Goal: Information Seeking & Learning: Learn about a topic

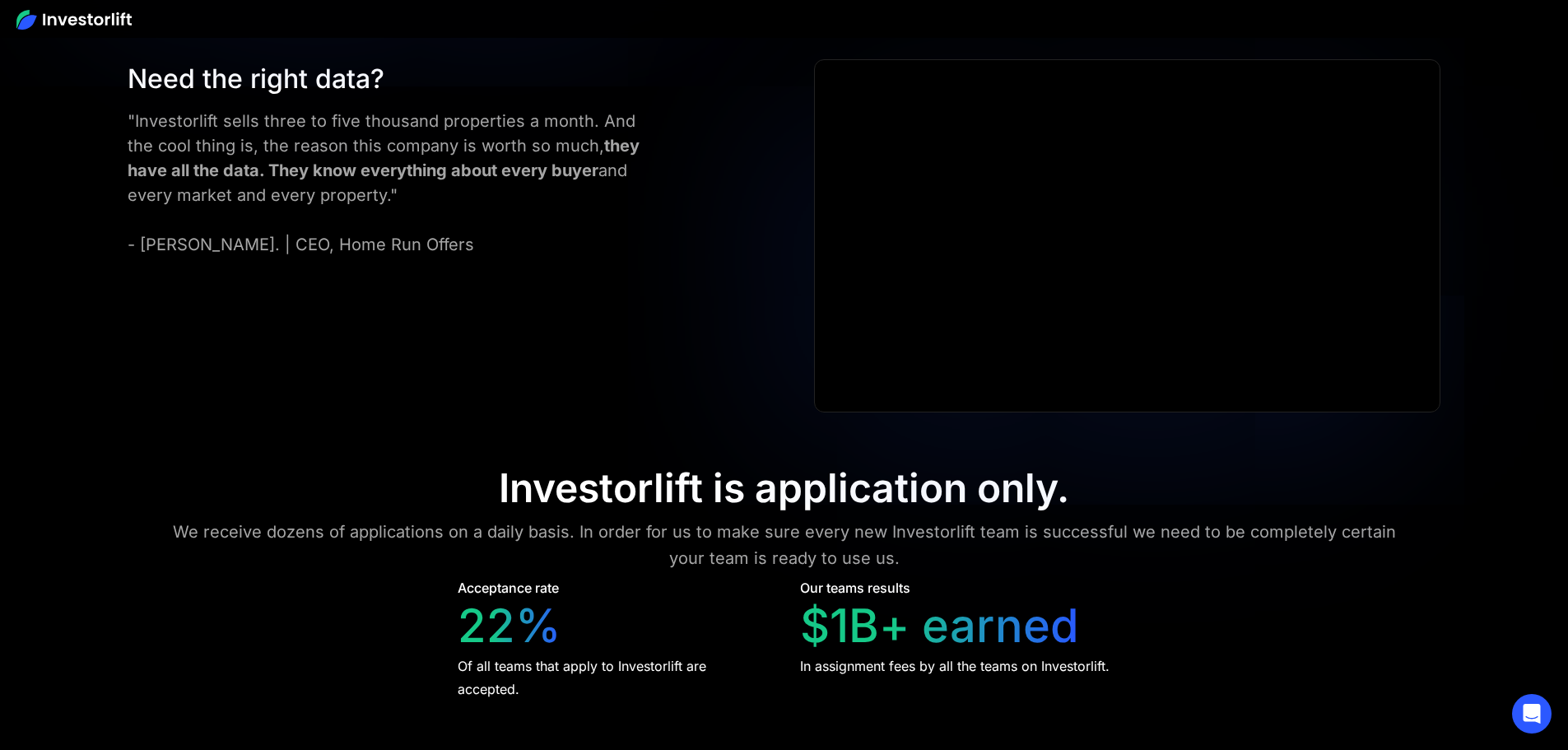
scroll to position [7433, 0]
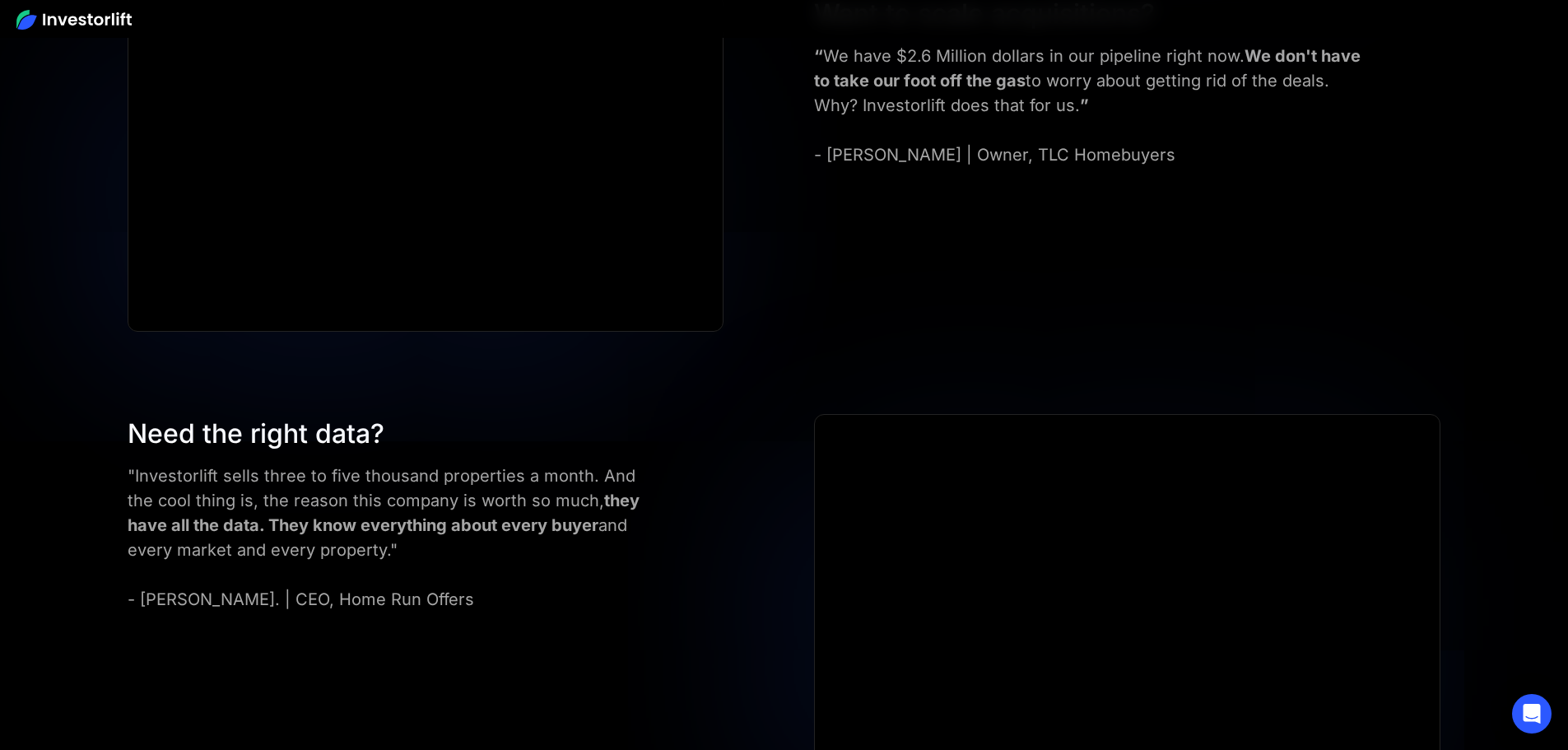
scroll to position [7268, 0]
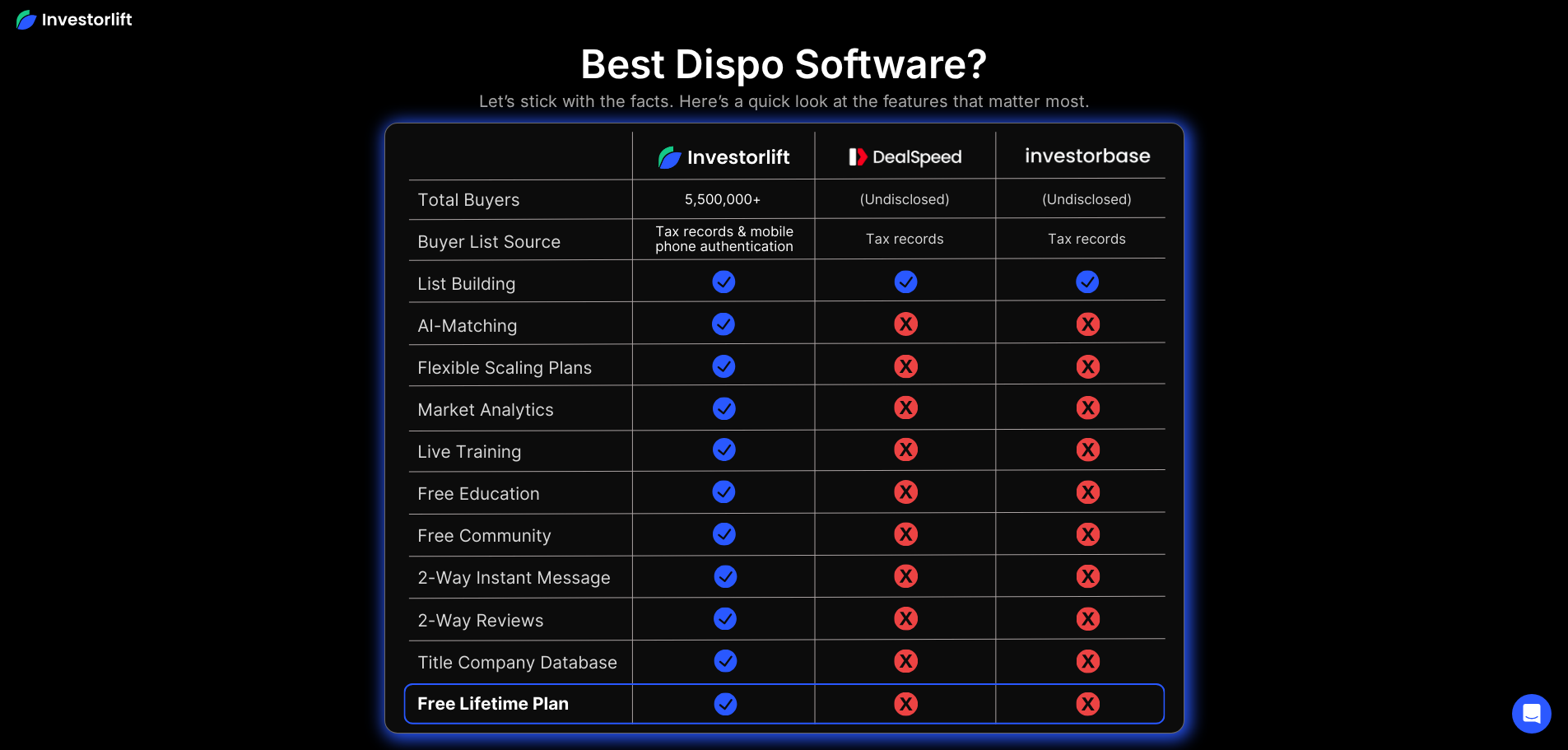
scroll to position [4387, 0]
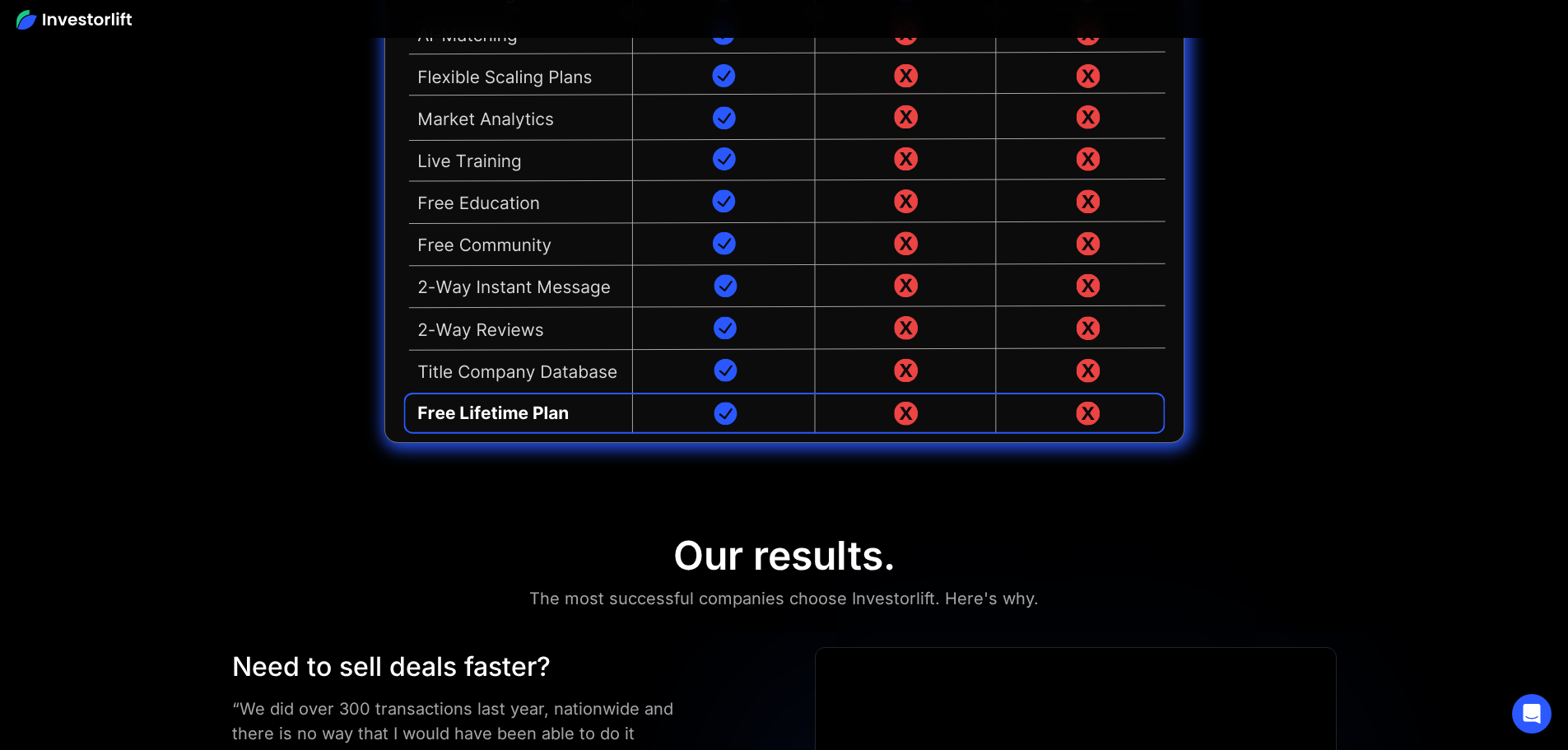
click at [744, 647] on div "Need to sell deals faster? “We did over 300 transactions last year, nationwide …" at bounding box center [495, 733] width 542 height 173
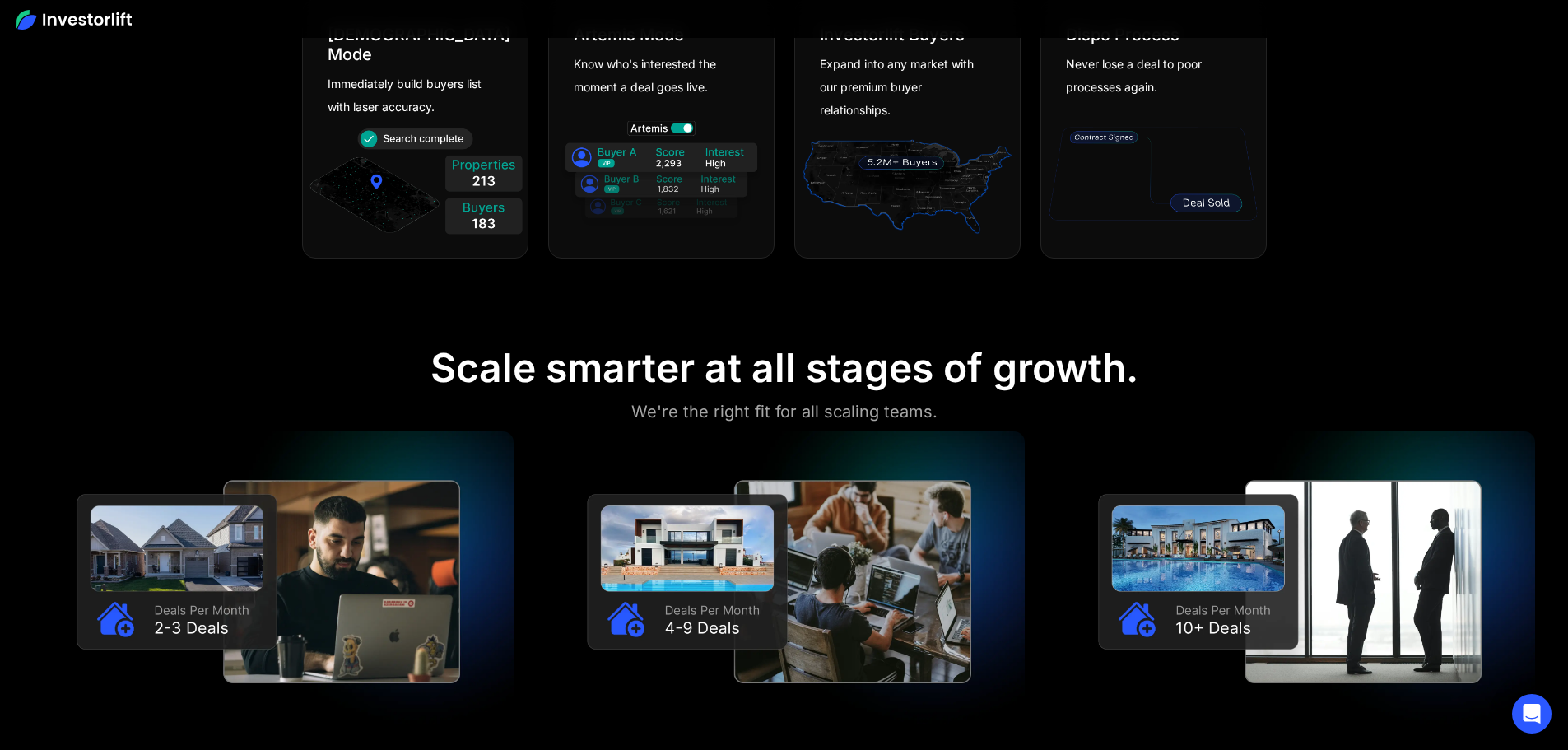
scroll to position [1482, 0]
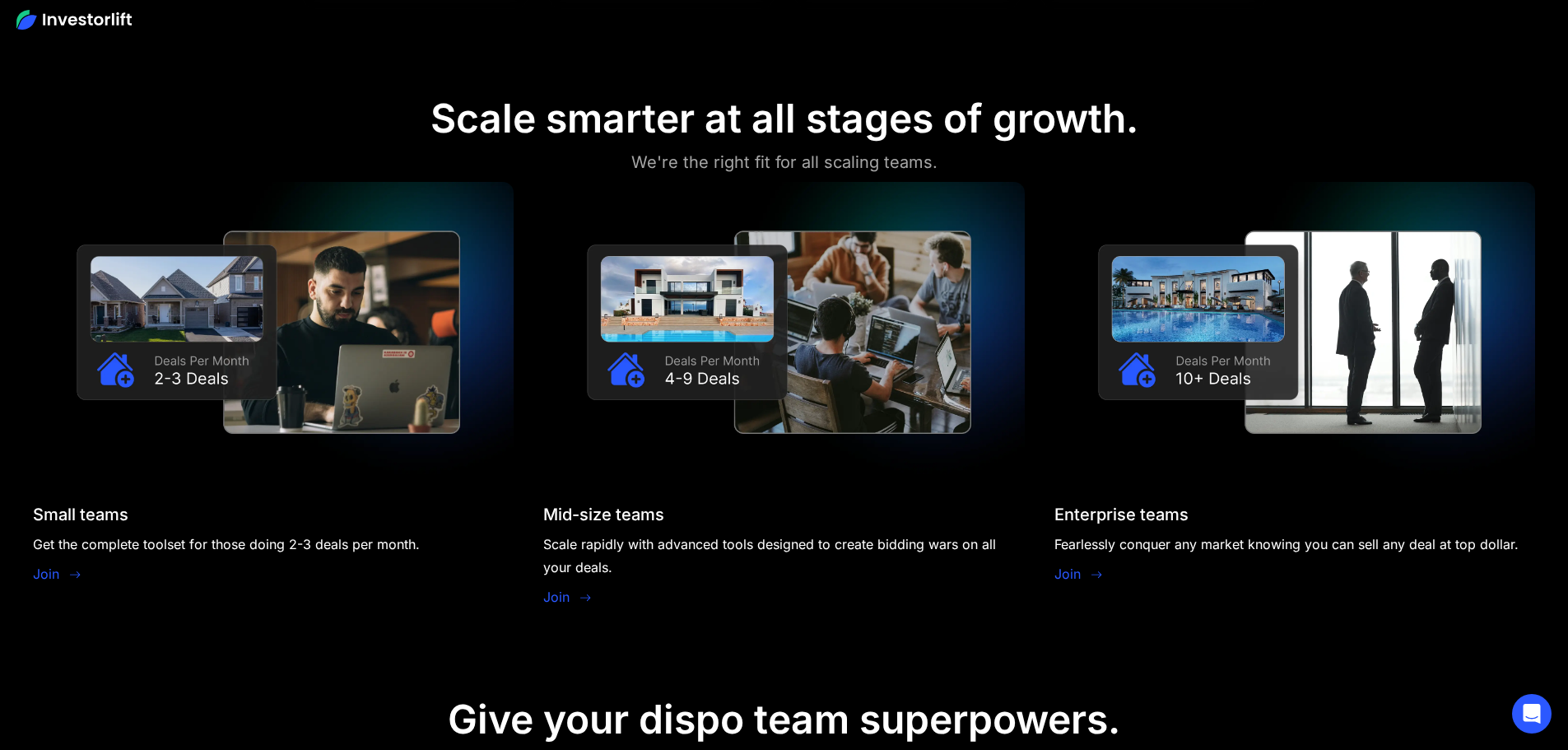
click at [968, 452] on div "Small teams Get the complete toolset for those doing 2-3 deals per month. Join …" at bounding box center [784, 396] width 1503 height 428
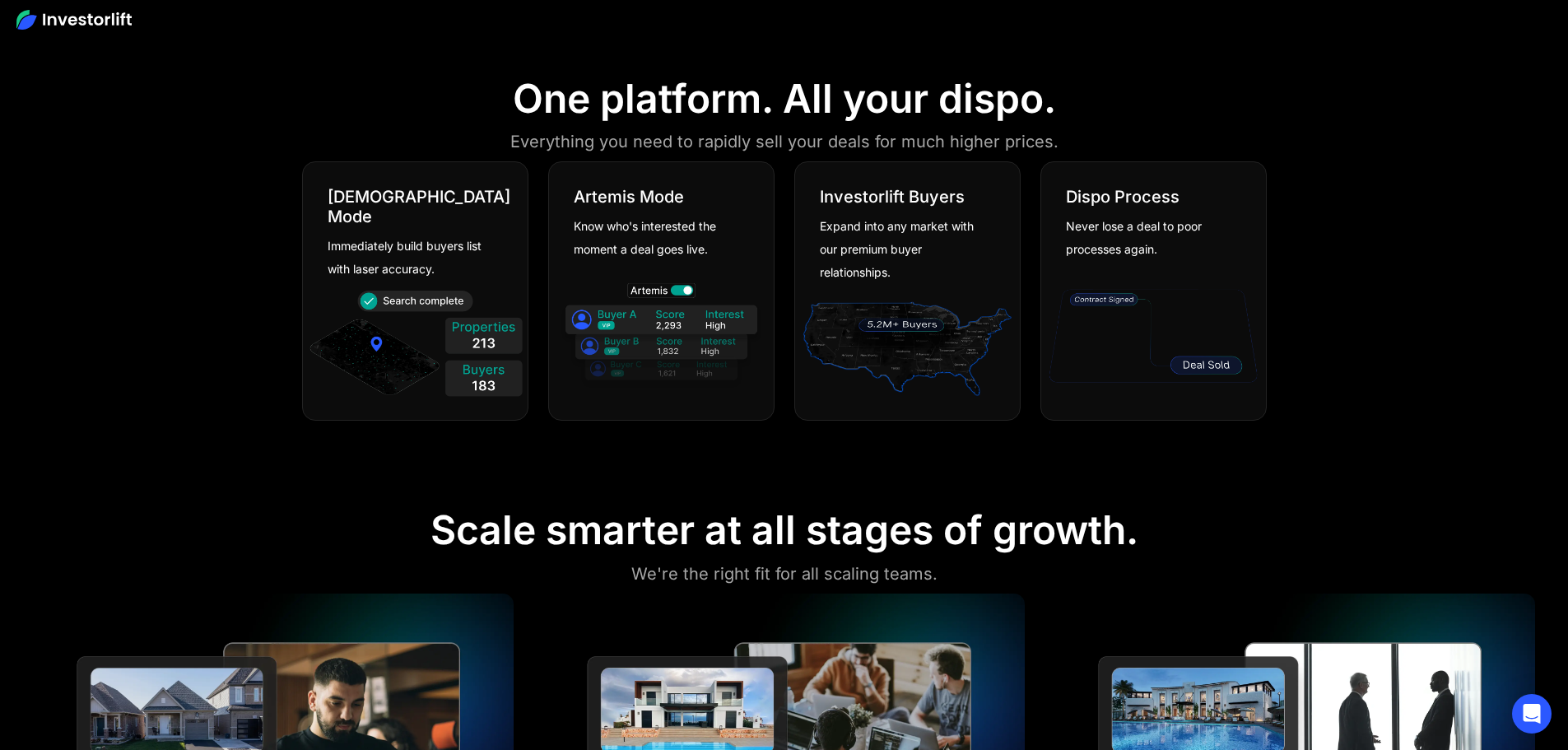
scroll to position [987, 0]
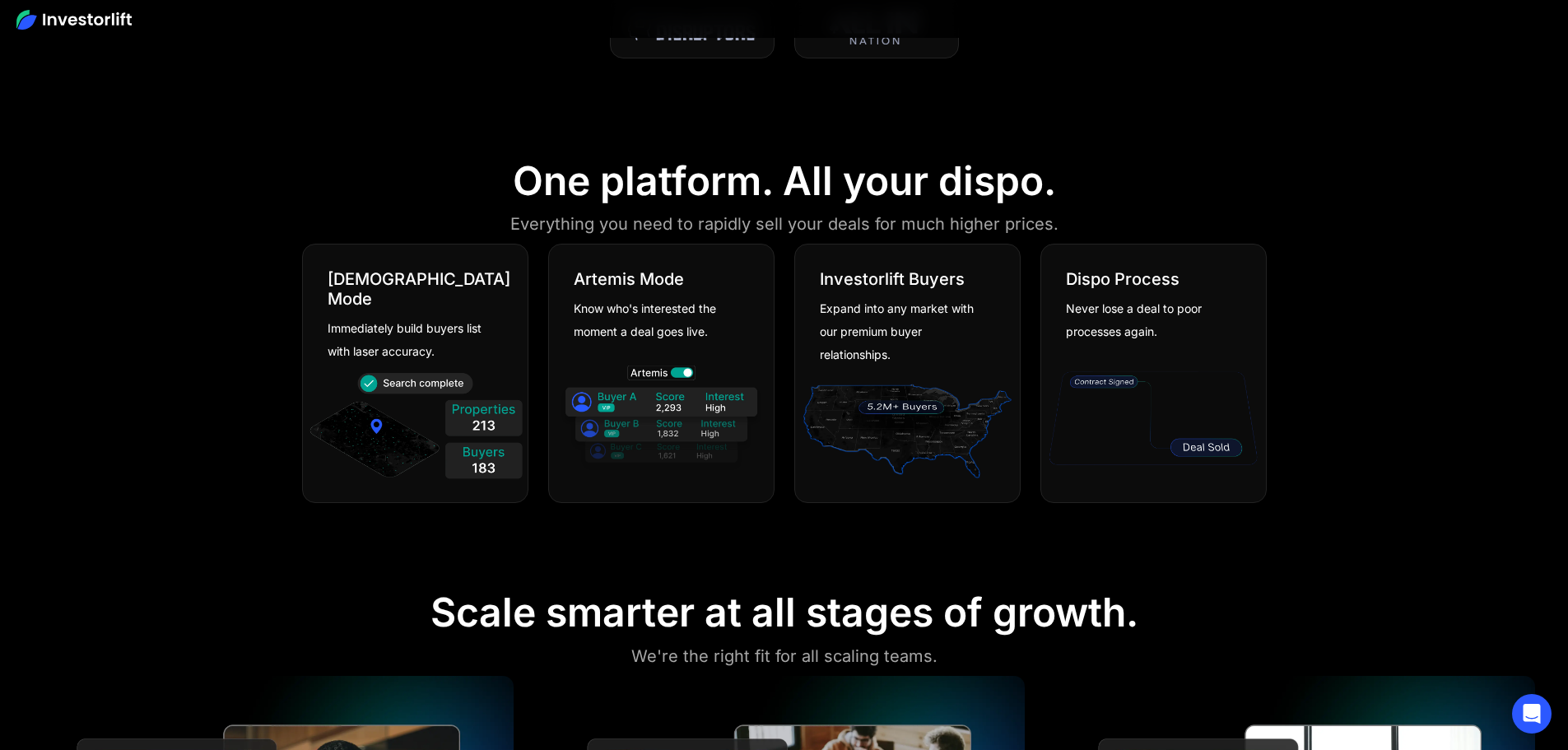
click at [781, 433] on div "[DEMOGRAPHIC_DATA] Mode Immediately build buyers list with laser accuracy. [PER…" at bounding box center [784, 373] width 965 height 259
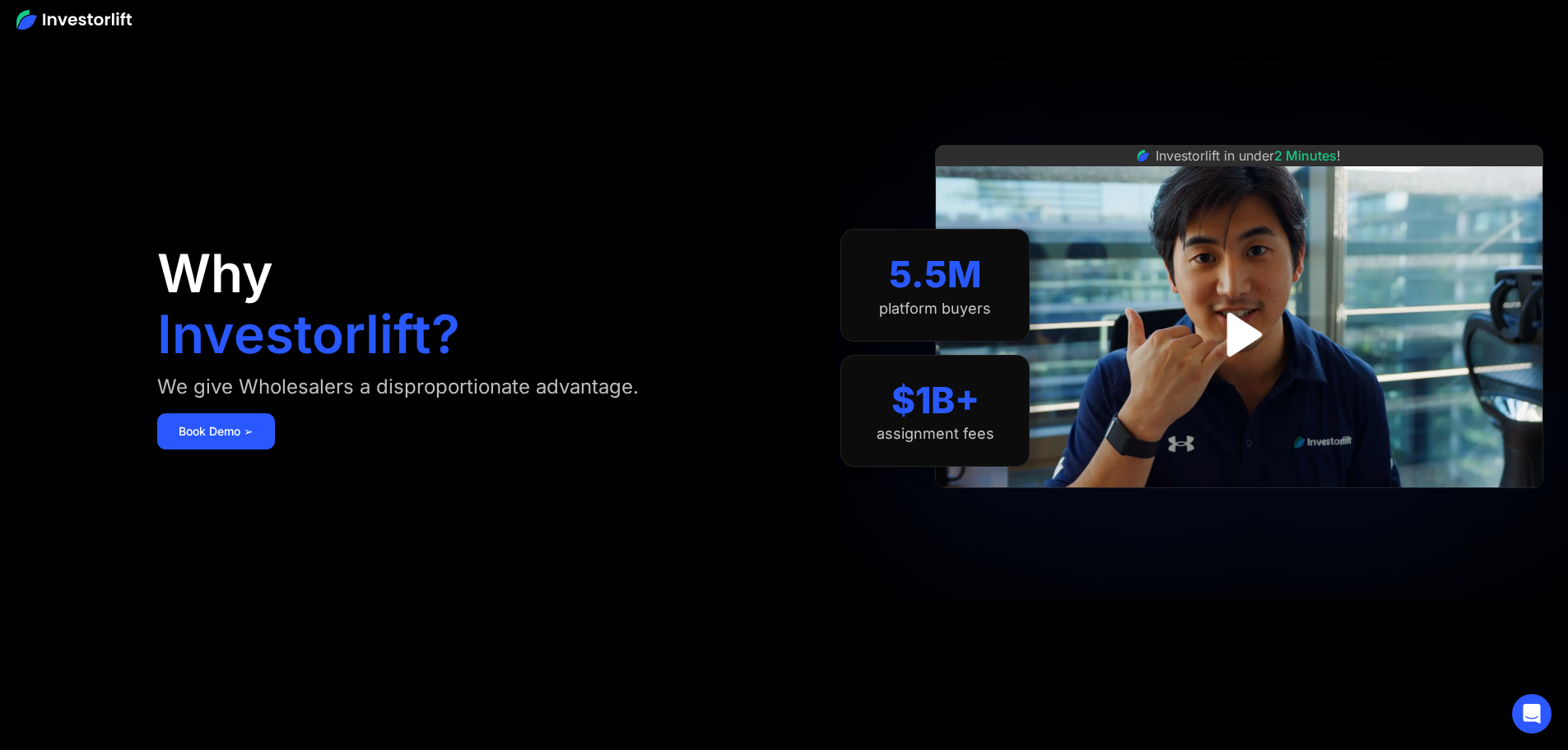
scroll to position [0, 0]
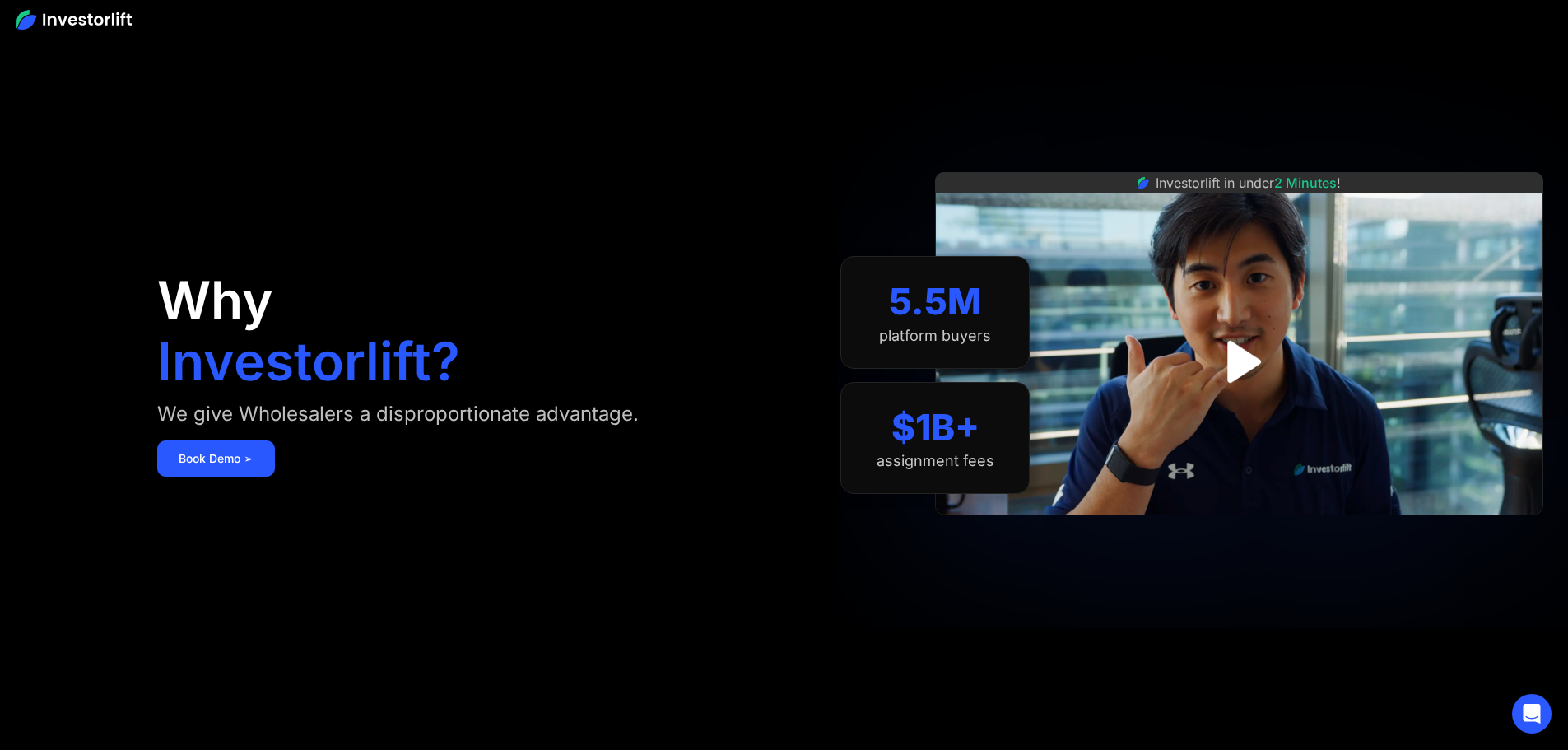
click at [784, 490] on div "Why Investorlift? We give Wholesalers a disproportionate advantage. [DEMOGRAPHI…" at bounding box center [470, 375] width 626 height 651
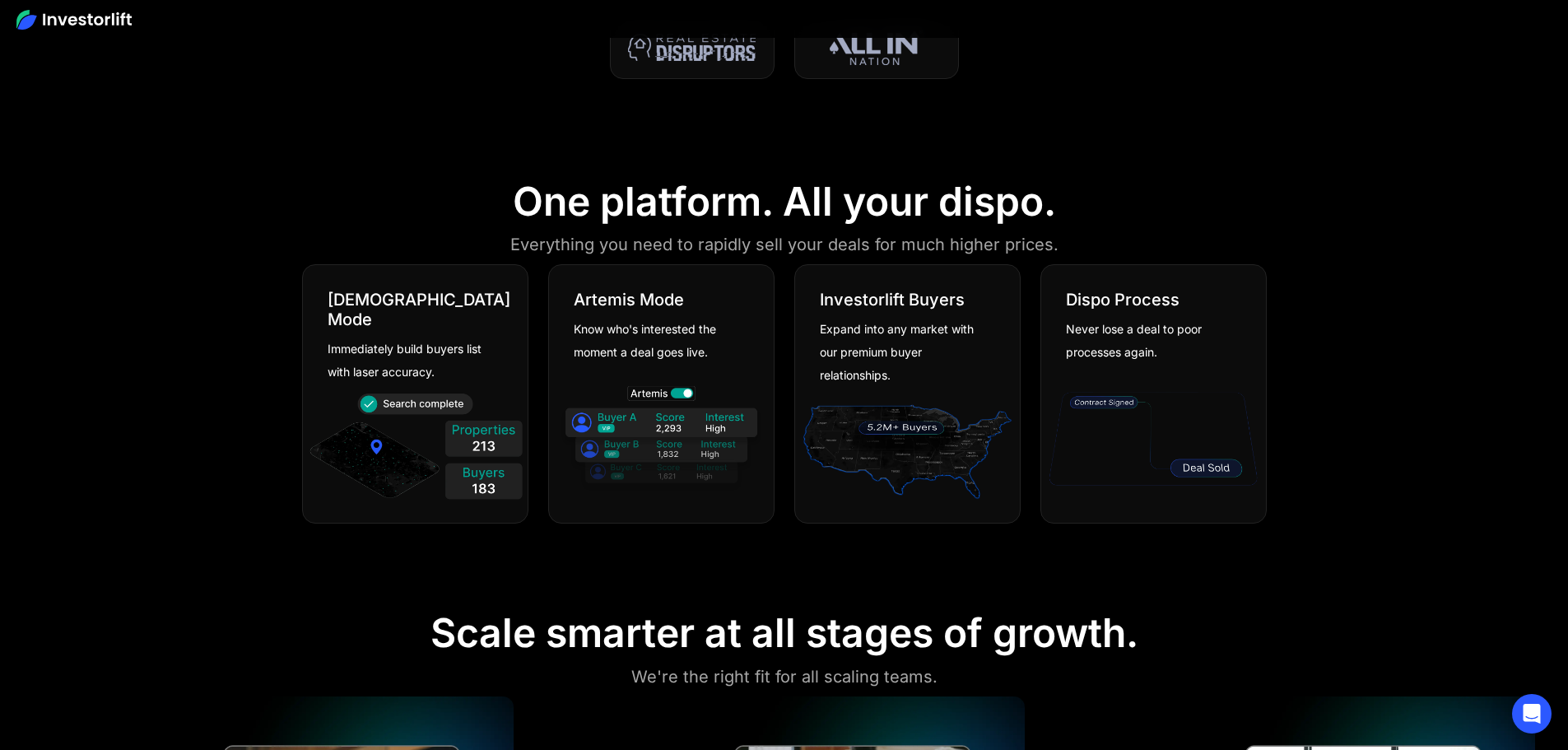
scroll to position [987, 0]
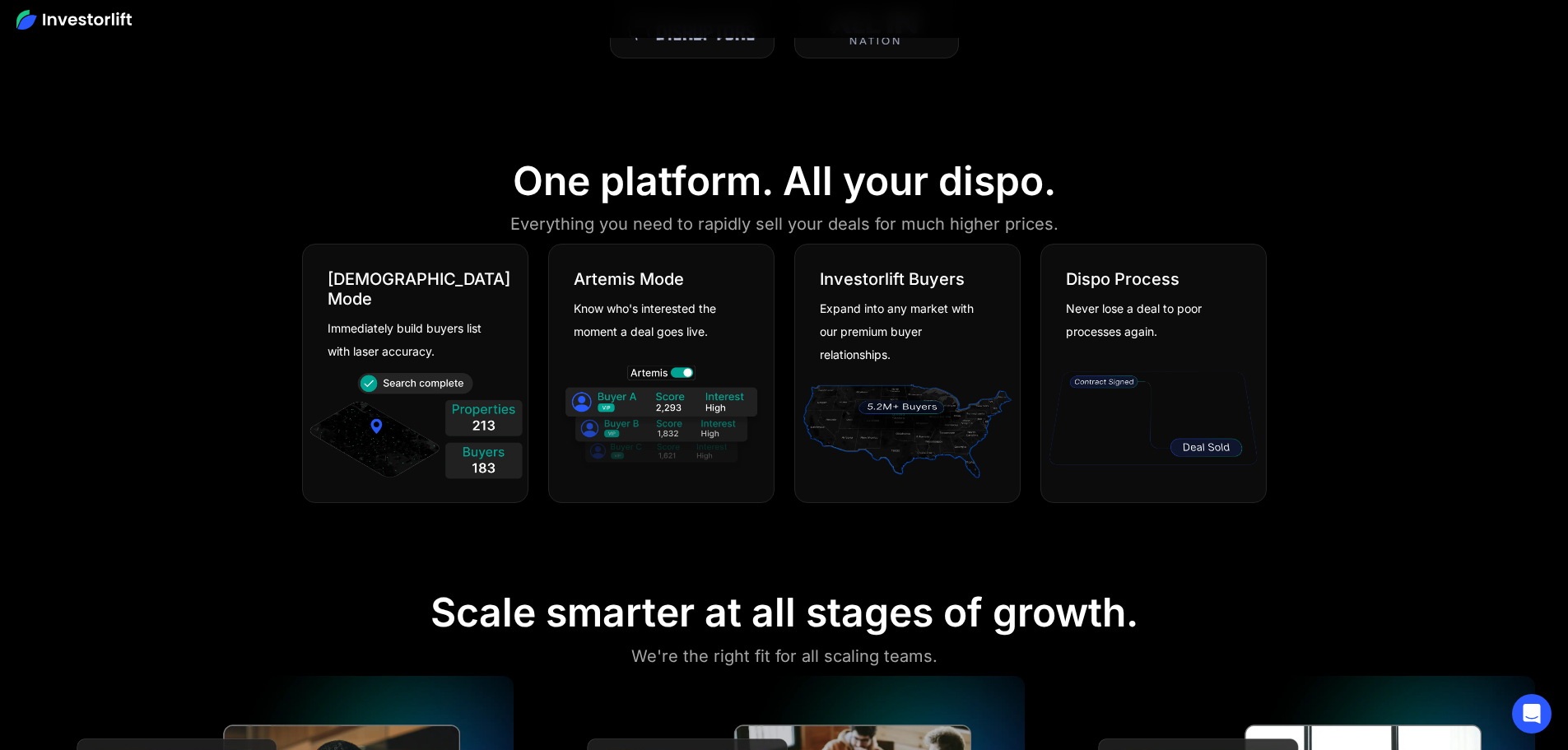
click at [785, 299] on div "[DEMOGRAPHIC_DATA] Mode Immediately build buyers list with laser accuracy. [PER…" at bounding box center [784, 373] width 965 height 259
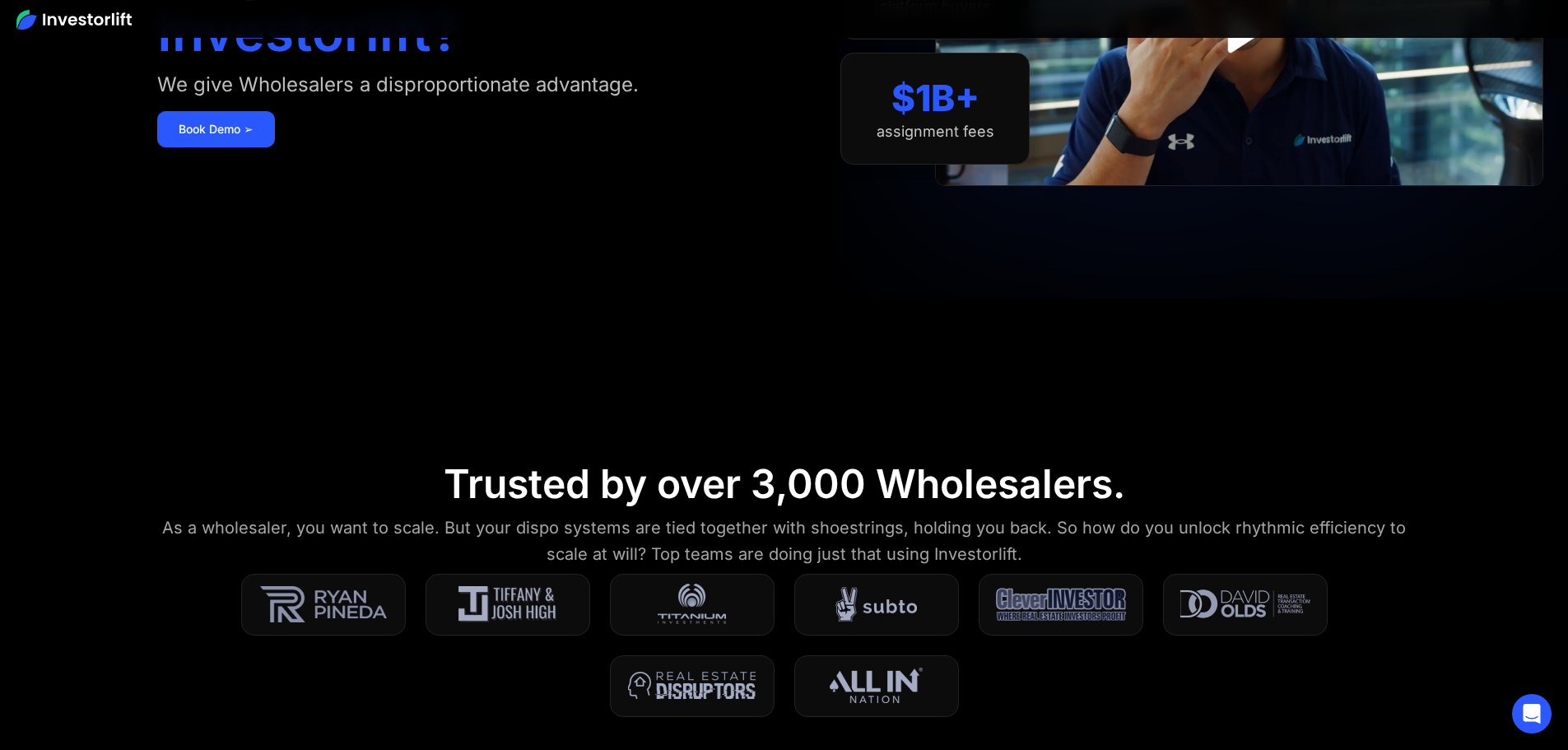
scroll to position [0, 0]
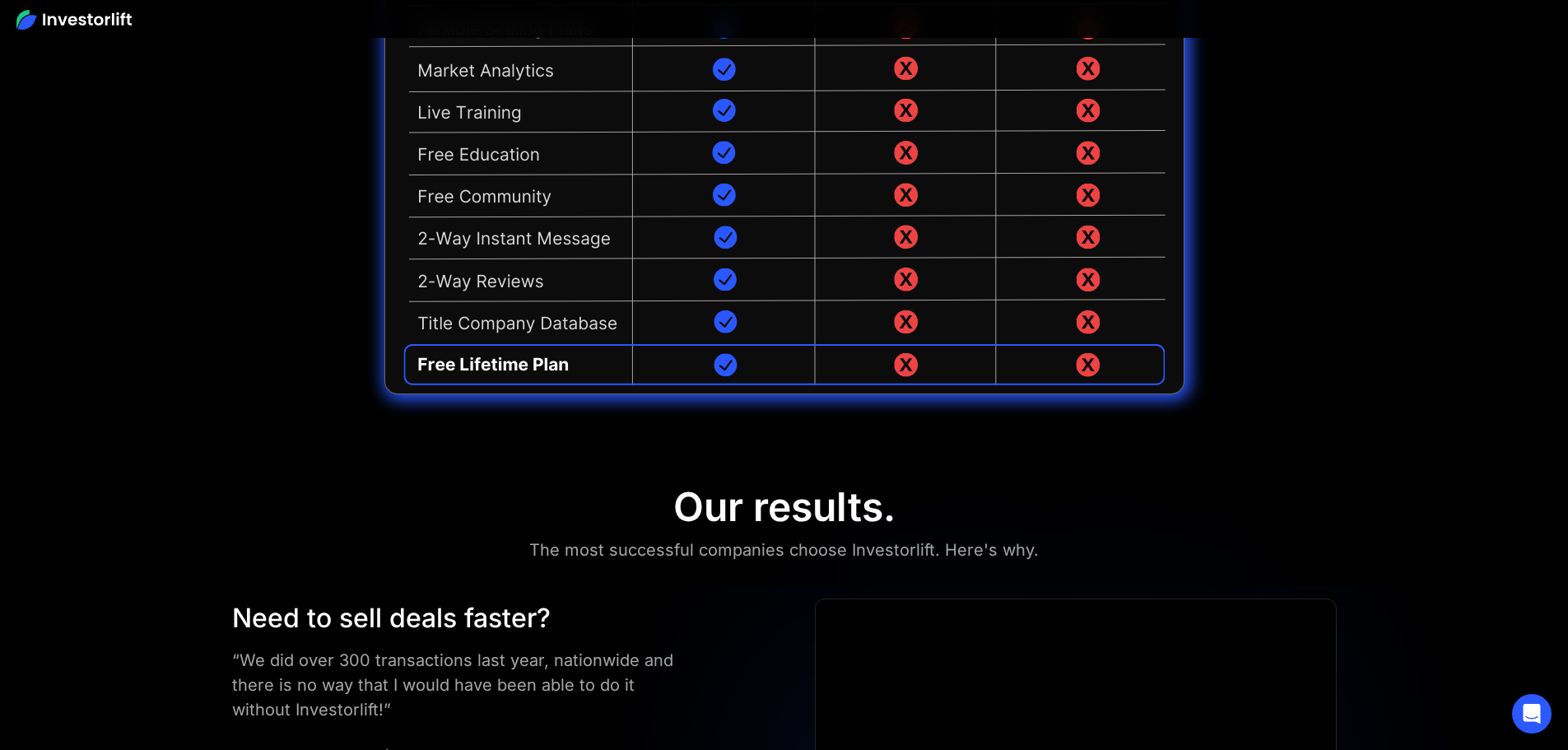
scroll to position [4445, 0]
